Goal: Download file/media

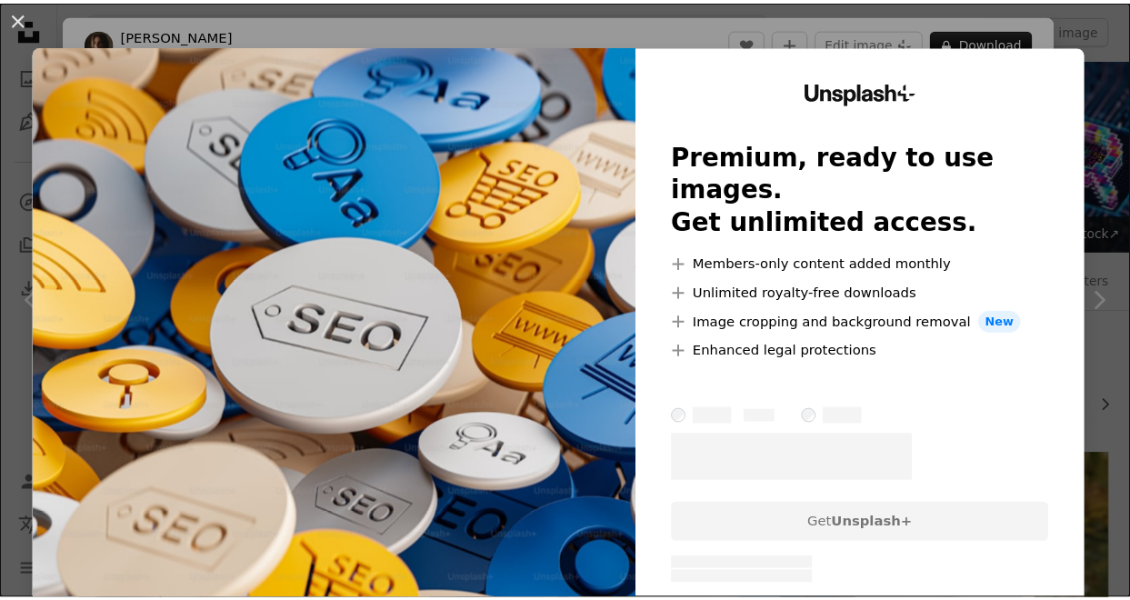
scroll to position [3121, 0]
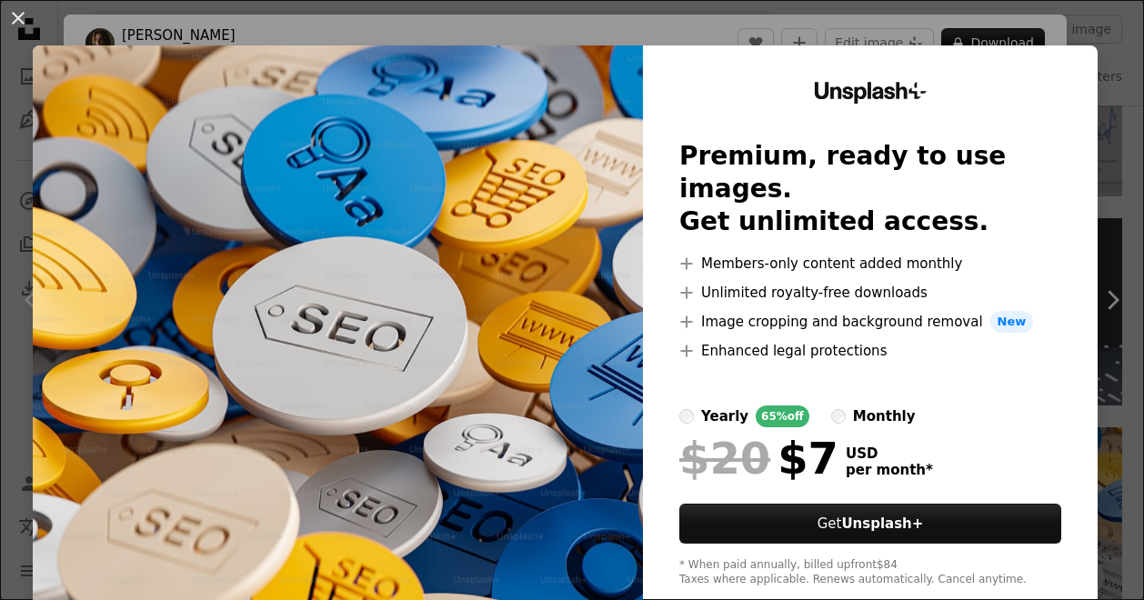
click at [1091, 92] on div "An X shape Unsplash+ Premium, ready to use images. Get unlimited access. A plus…" at bounding box center [572, 300] width 1144 height 600
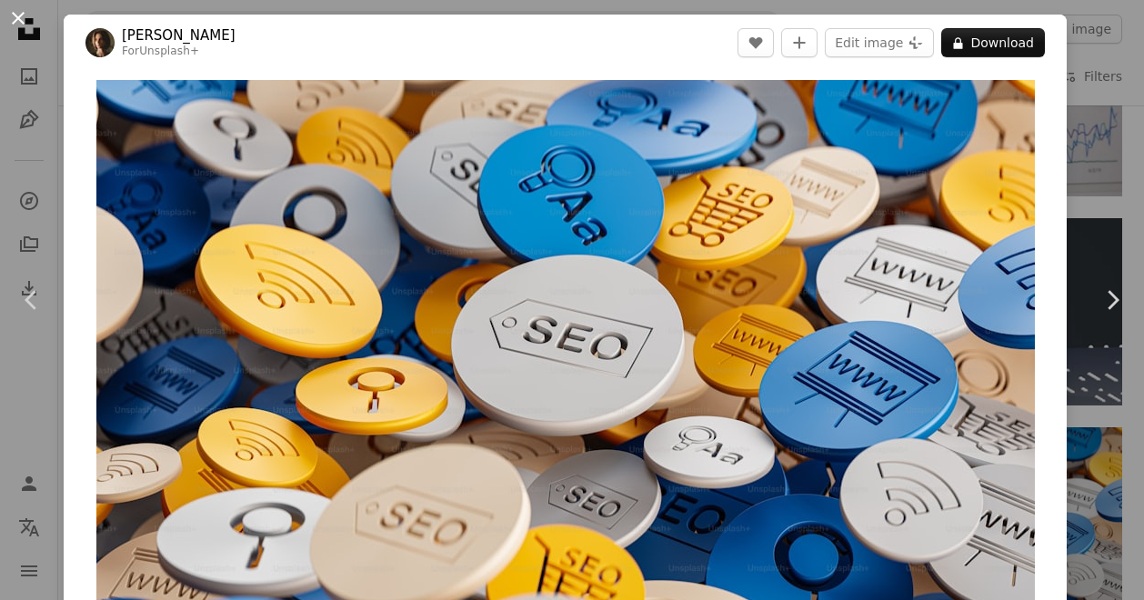
click at [15, 19] on button "An X shape" at bounding box center [18, 18] width 22 height 22
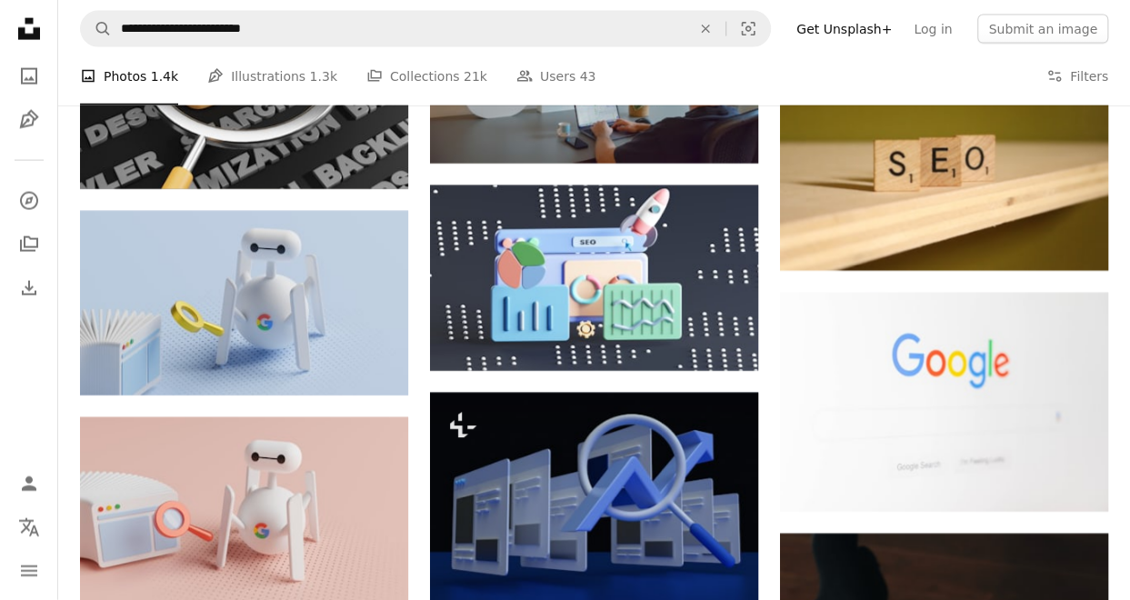
scroll to position [2030, 0]
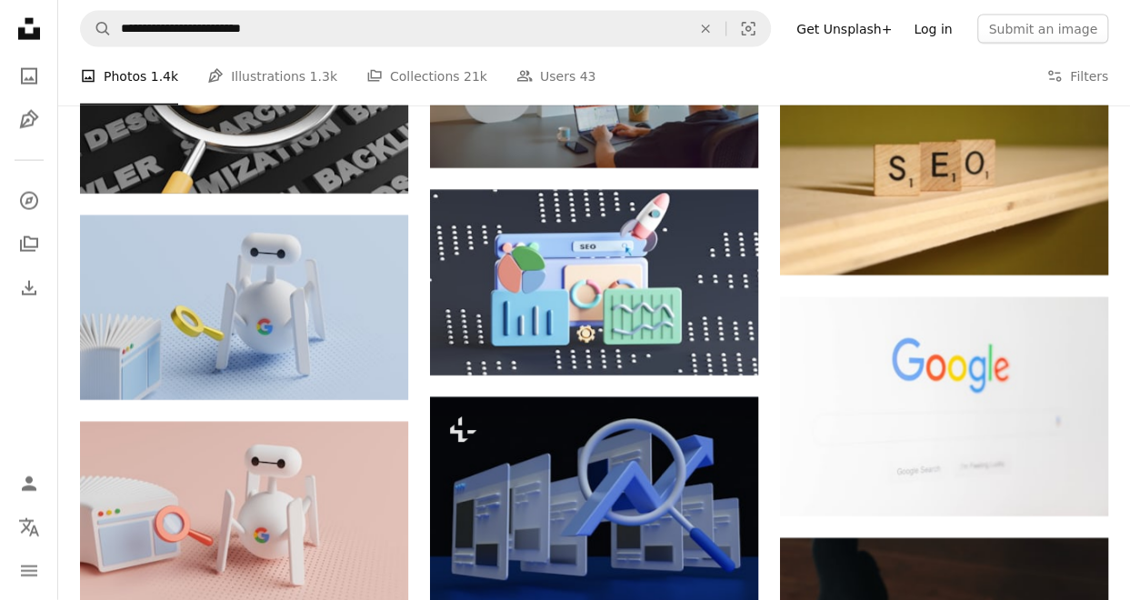
click at [953, 32] on link "Log in" at bounding box center [933, 29] width 60 height 29
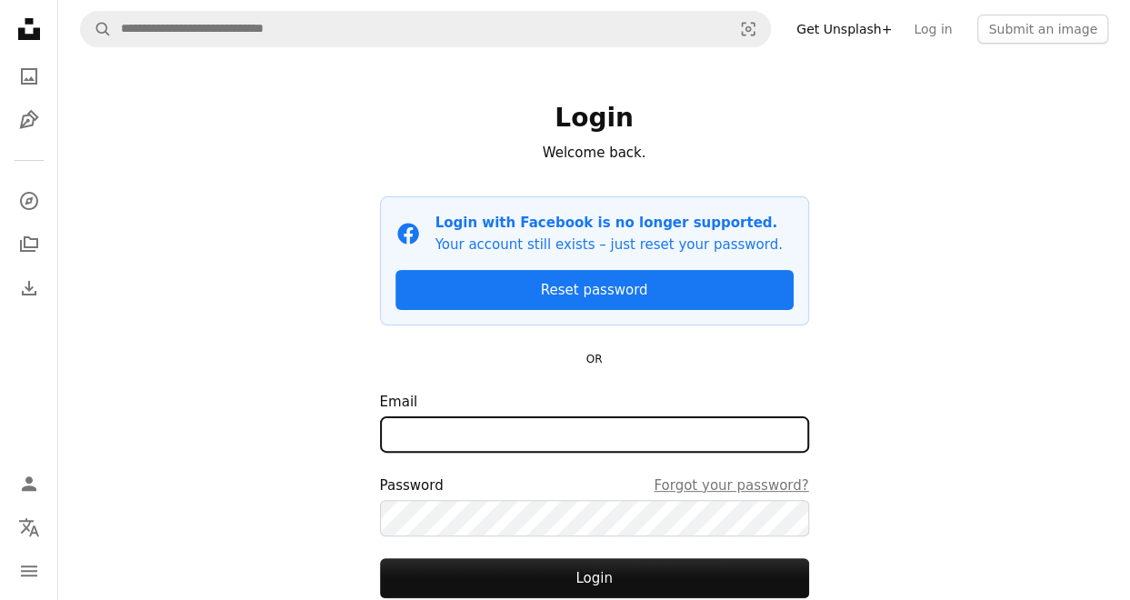
click at [560, 439] on input "Email" at bounding box center [594, 434] width 429 height 36
type input "**********"
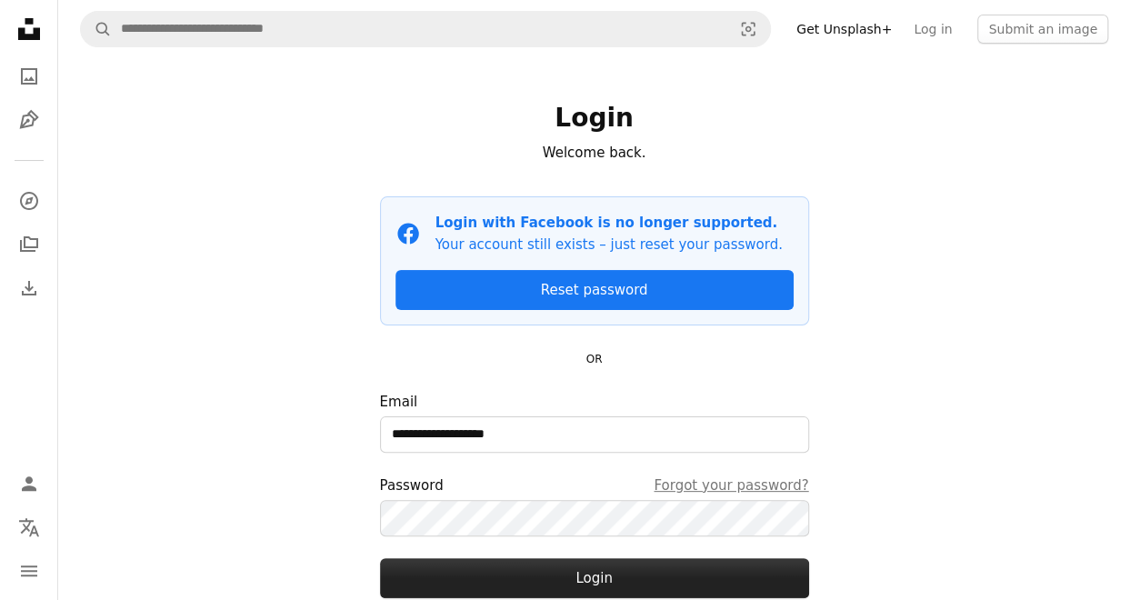
click at [602, 575] on button "Login" at bounding box center [594, 578] width 429 height 40
